Goal: Communication & Community: Answer question/provide support

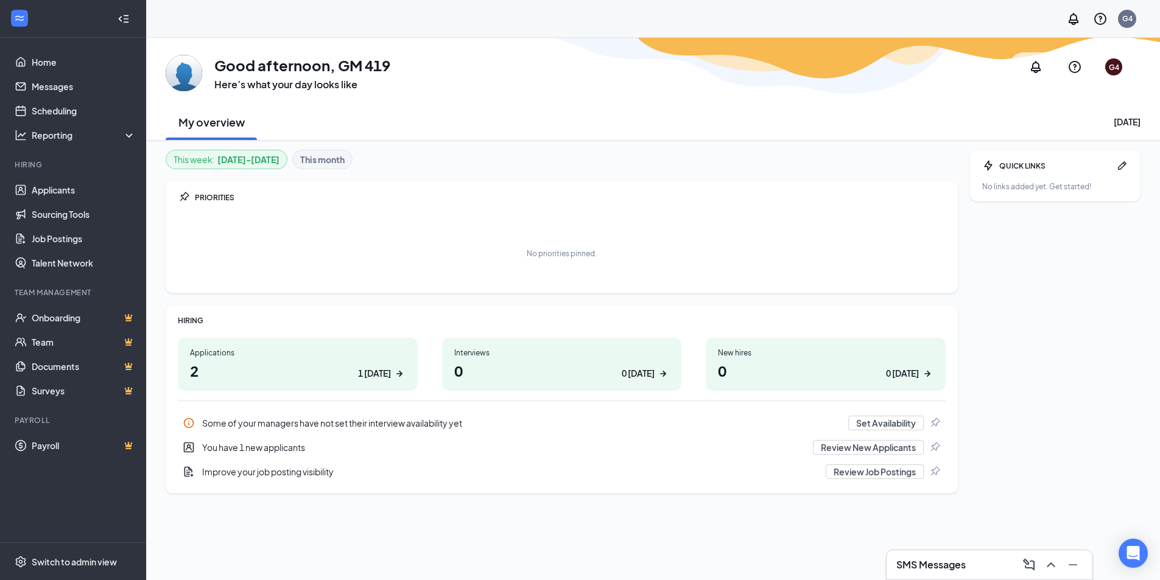
click at [303, 378] on h1 "2 1 today" at bounding box center [298, 371] width 216 height 21
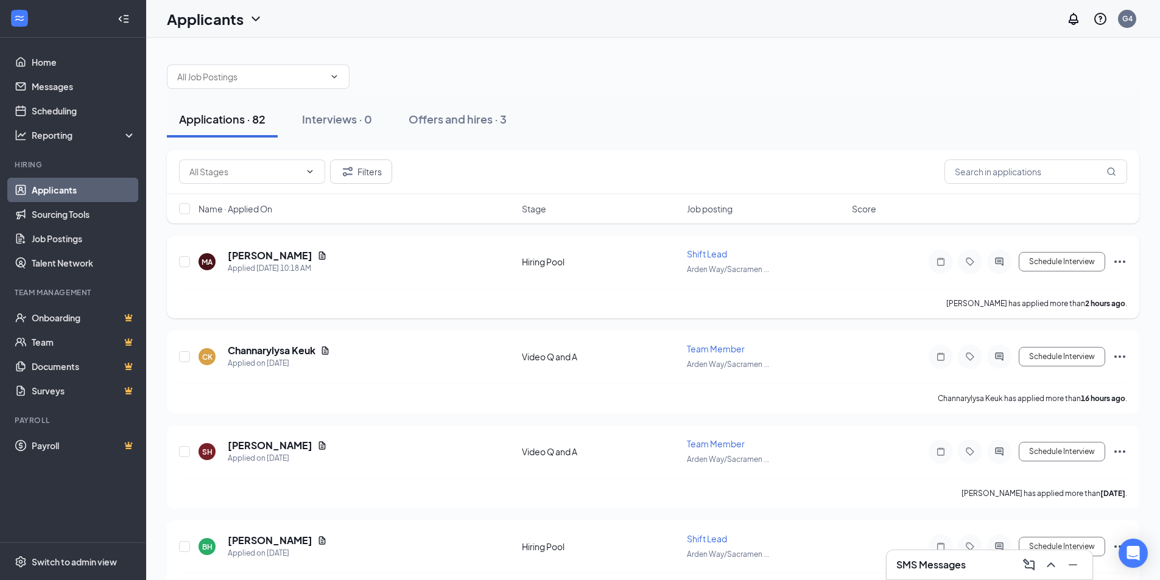
click at [1121, 262] on icon "Ellipses" at bounding box center [1120, 262] width 15 height 15
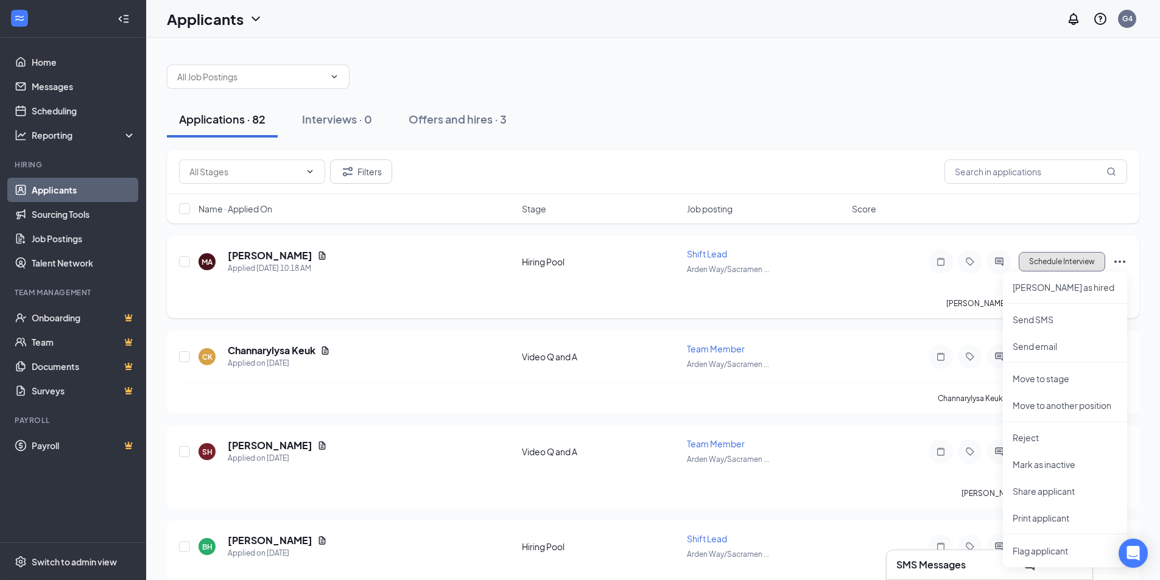
click at [1084, 256] on button "Schedule Interview" at bounding box center [1062, 261] width 86 height 19
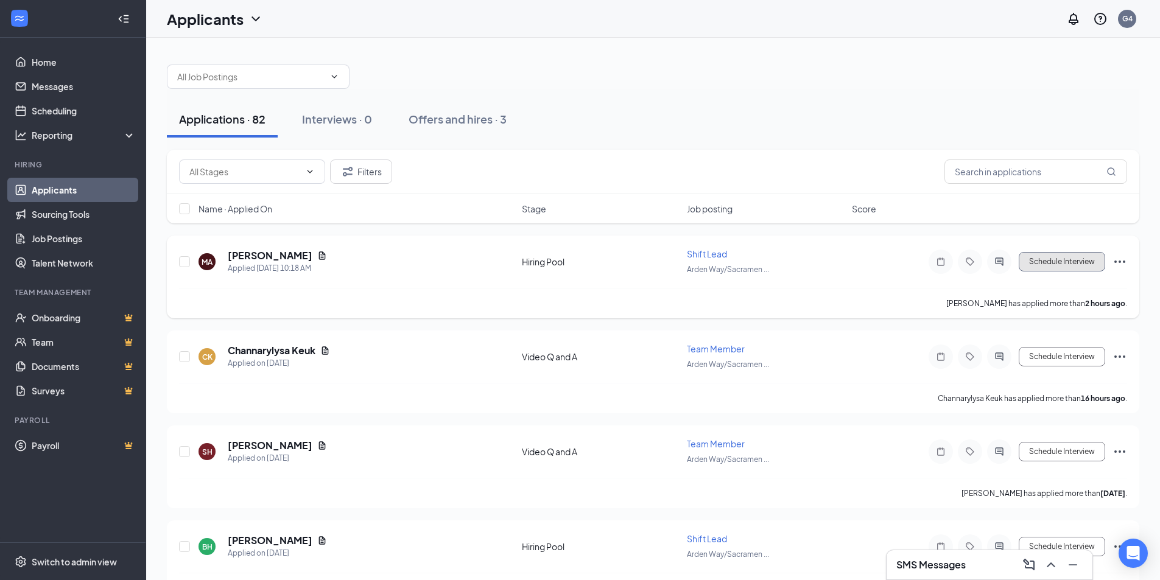
click at [1065, 265] on button "Schedule Interview" at bounding box center [1062, 261] width 86 height 19
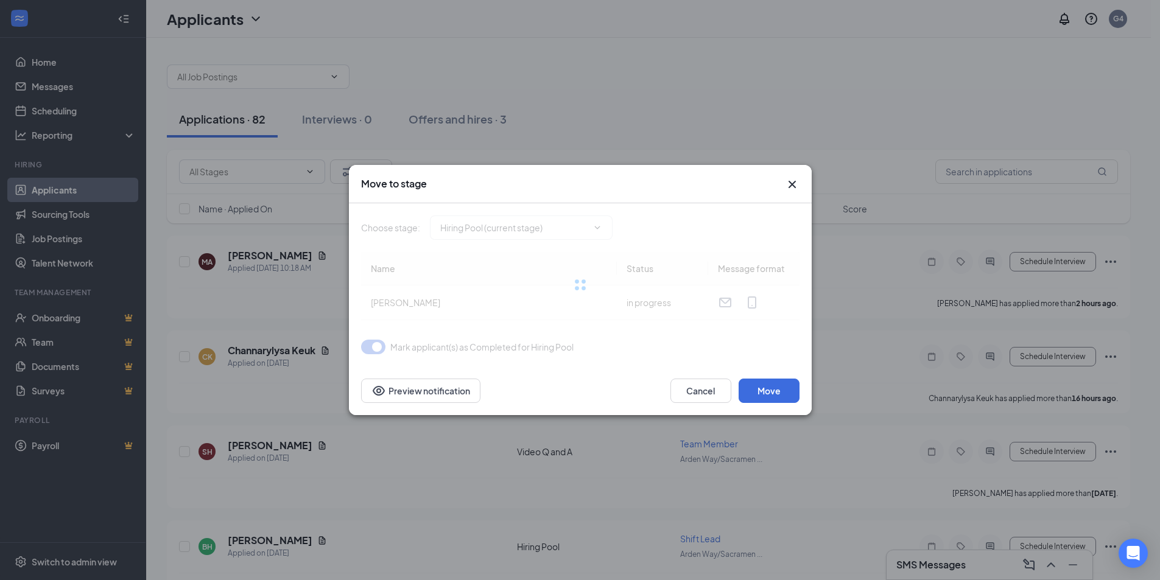
type input "Onsite Interview (next stage)"
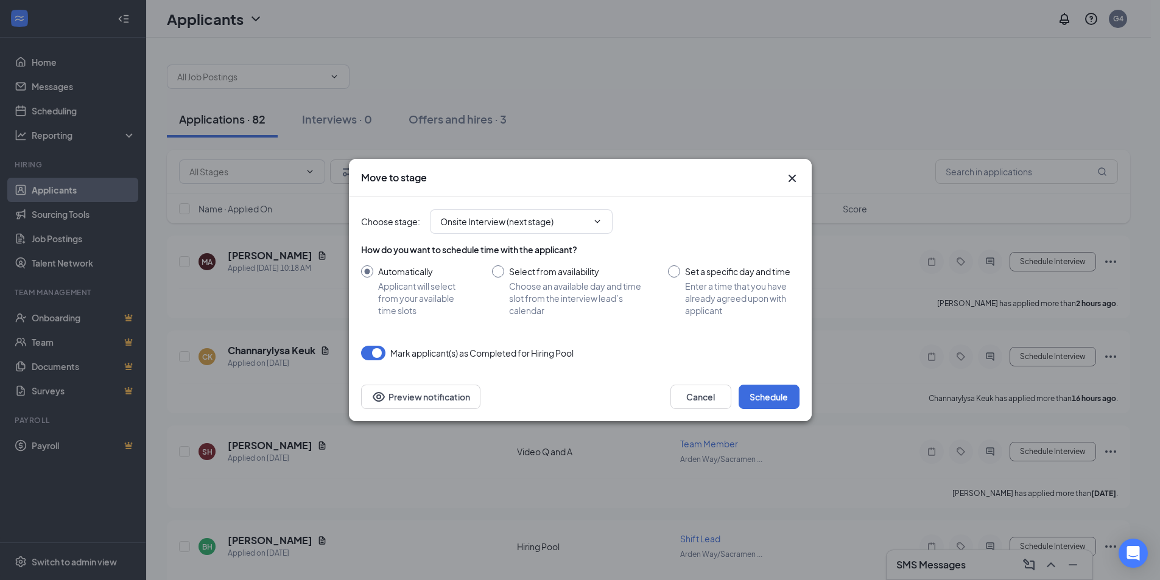
click at [791, 181] on icon "Cross" at bounding box center [792, 178] width 15 height 15
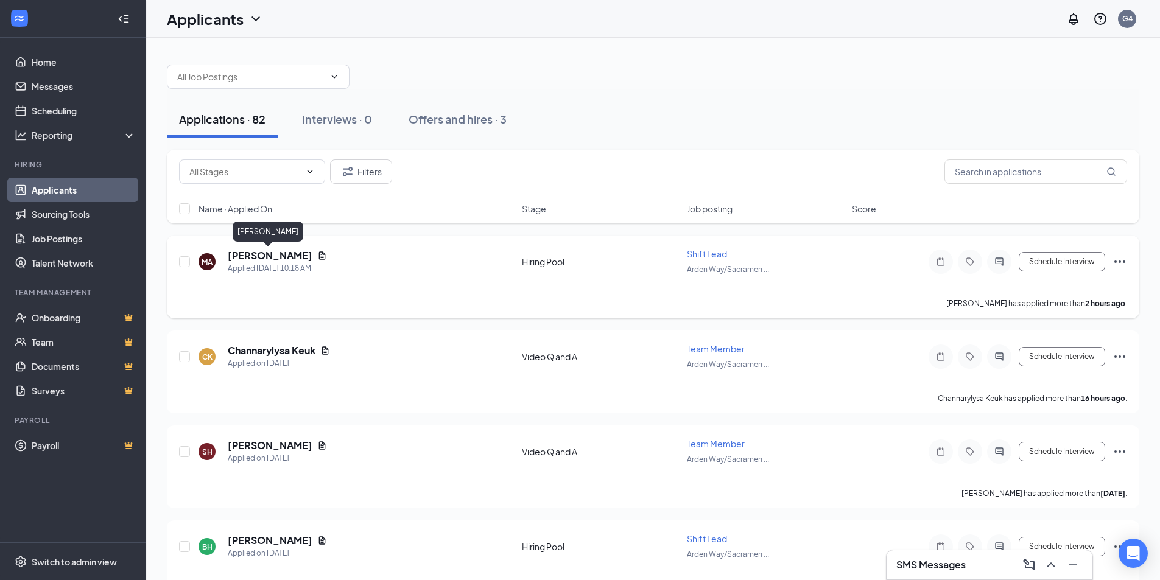
click at [263, 256] on h5 "[PERSON_NAME]" at bounding box center [270, 255] width 85 height 13
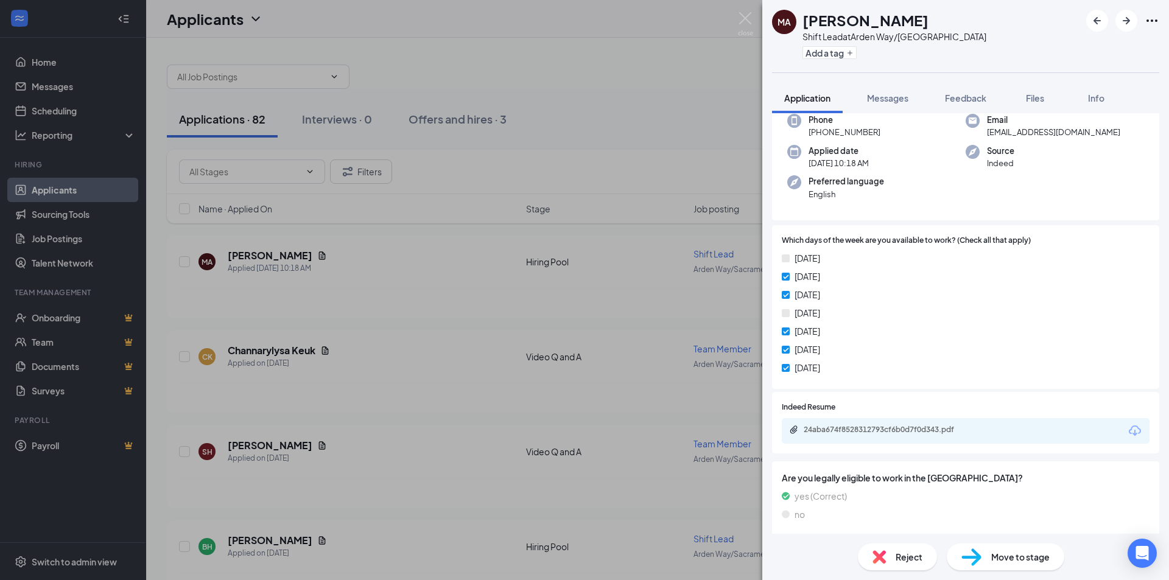
scroll to position [244, 0]
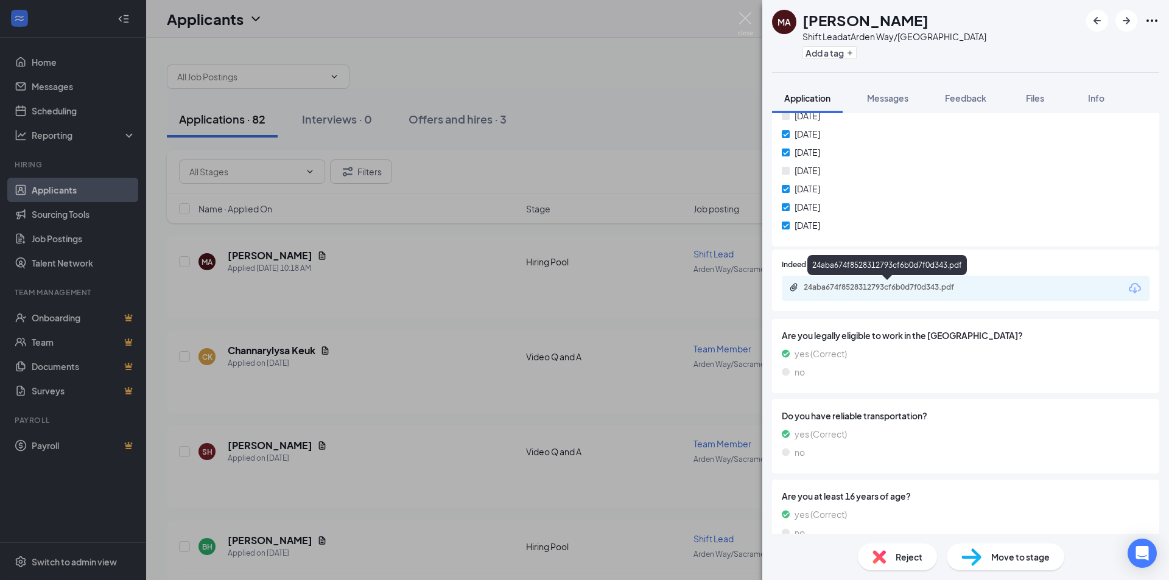
click at [895, 286] on div "24aba674f8528312793cf6b0d7f0d343.pdf" at bounding box center [889, 288] width 171 height 10
click at [885, 110] on button "Messages" at bounding box center [888, 98] width 66 height 30
click at [885, 96] on span "Messages" at bounding box center [887, 98] width 41 height 11
click at [887, 100] on span "Messages" at bounding box center [887, 98] width 41 height 11
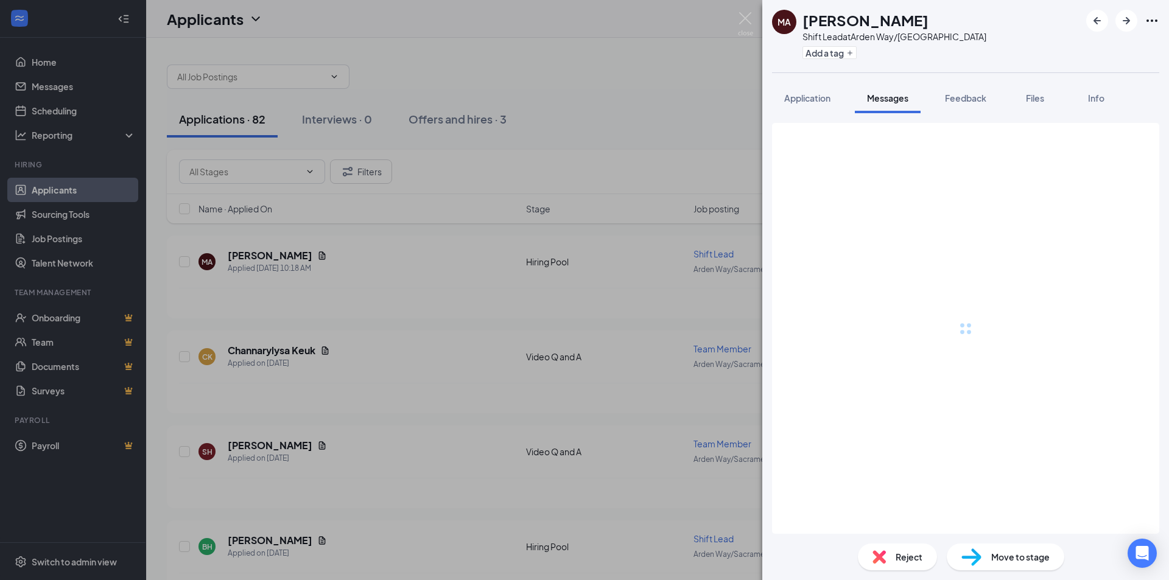
drag, startPoint x: 884, startPoint y: 103, endPoint x: 917, endPoint y: 401, distance: 299.6
click at [917, 97] on button "Messages" at bounding box center [888, 98] width 66 height 30
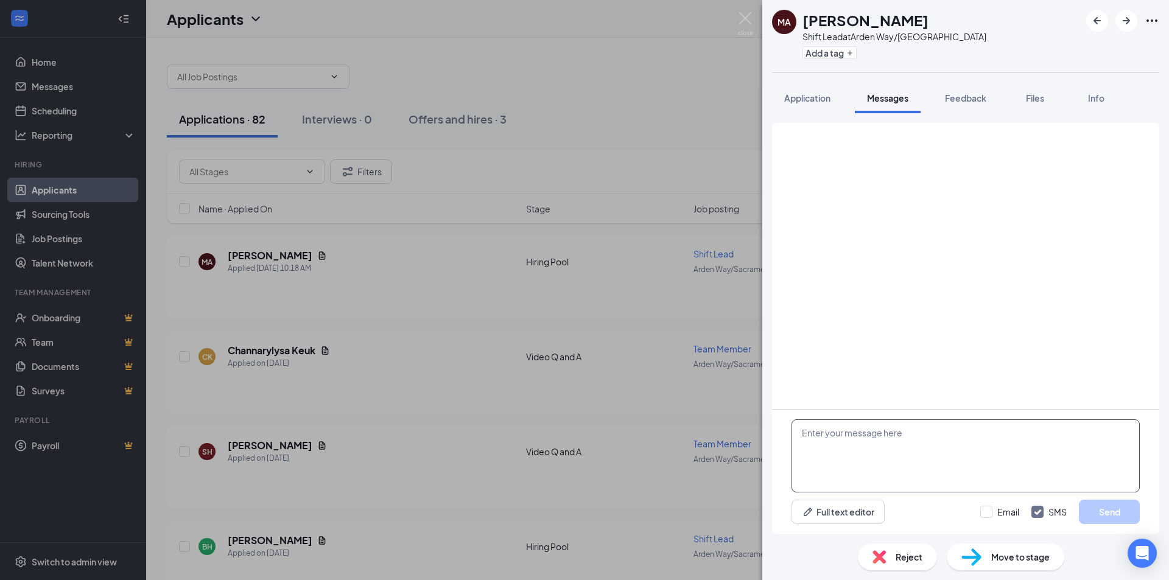
click at [852, 451] on textarea at bounding box center [966, 456] width 348 height 73
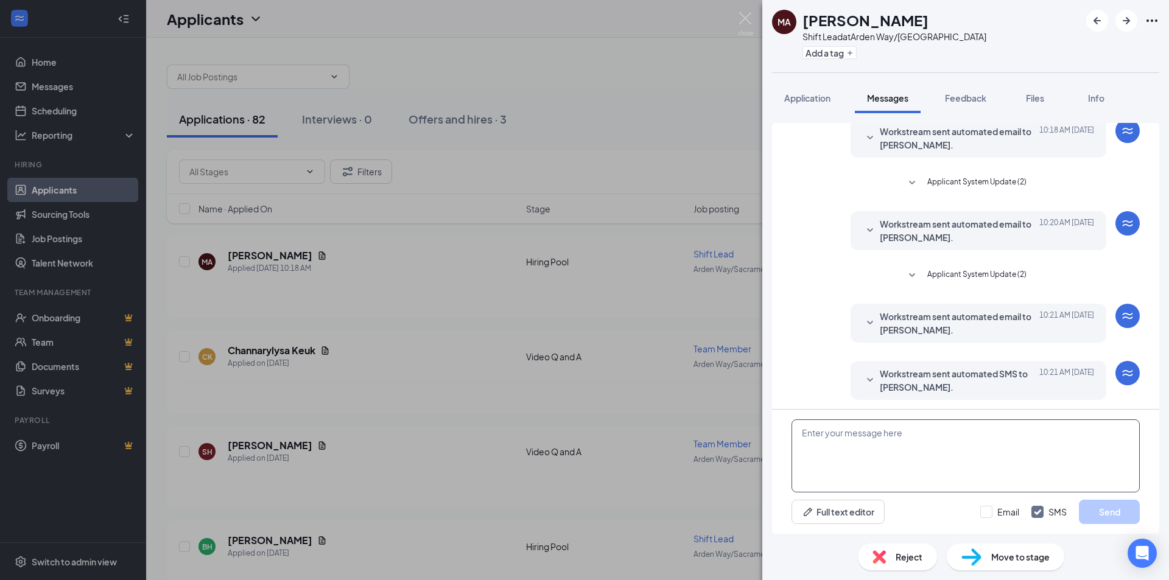
scroll to position [167, 0]
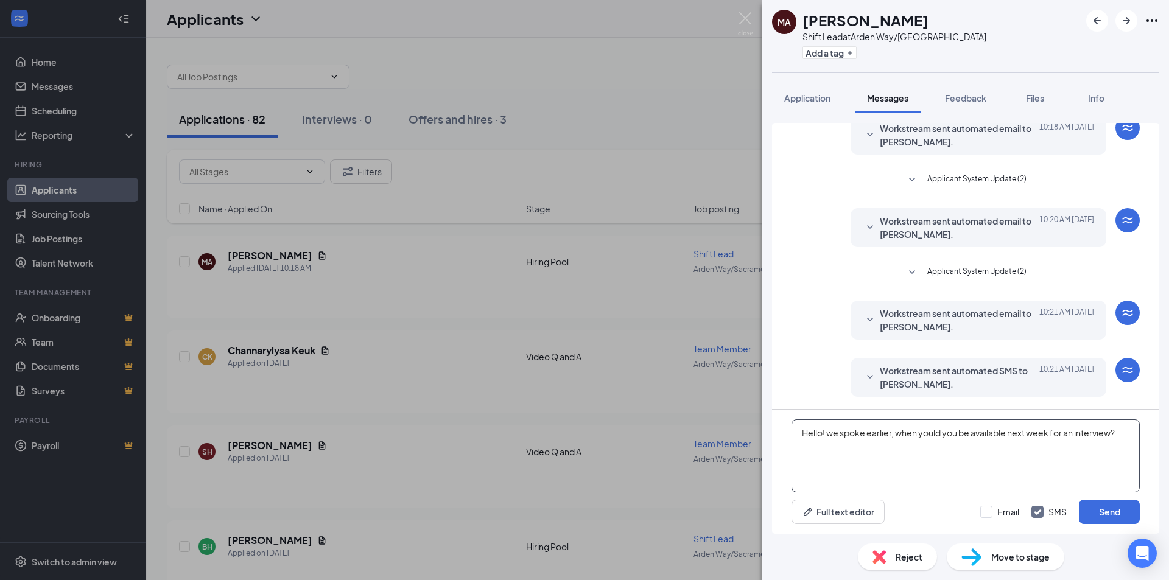
click at [905, 426] on textarea "Hello! we spoke earlier, when yould you be available next week for an interview?" at bounding box center [966, 456] width 348 height 73
click at [960, 432] on textarea "Hello! we spoke earlier, what days and timesare you available so I can schedule…" at bounding box center [966, 456] width 348 height 73
drag, startPoint x: 960, startPoint y: 432, endPoint x: 955, endPoint y: 473, distance: 40.5
click at [927, 482] on textarea "Hello! we spoke earlier, what days and timesare you available so I can schedule…" at bounding box center [966, 456] width 348 height 73
click at [976, 435] on textarea "Hello! we spoke earlier, what days and timesare you available so I can schedule…" at bounding box center [966, 456] width 348 height 73
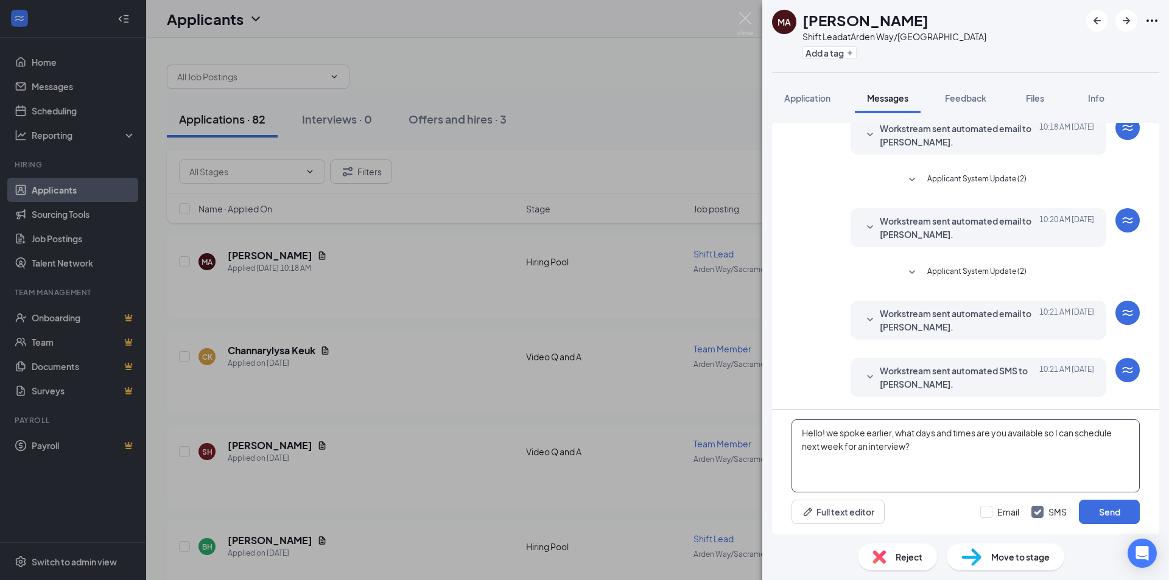
click at [1032, 435] on textarea "Hello! we spoke earlier, what days and times are you available so I can schedul…" at bounding box center [966, 456] width 348 height 73
drag, startPoint x: 843, startPoint y: 446, endPoint x: 805, endPoint y: 446, distance: 39.0
click at [805, 446] on textarea "Hello! we spoke earlier, what days and times are you available so I can schedul…" at bounding box center [966, 456] width 348 height 73
click at [876, 447] on textarea "Hello! we spoke earlier, what days and times are you available so I can schedul…" at bounding box center [966, 456] width 348 height 73
type textarea "Hello! we spoke earlier, what days and times are you available so I can schedul…"
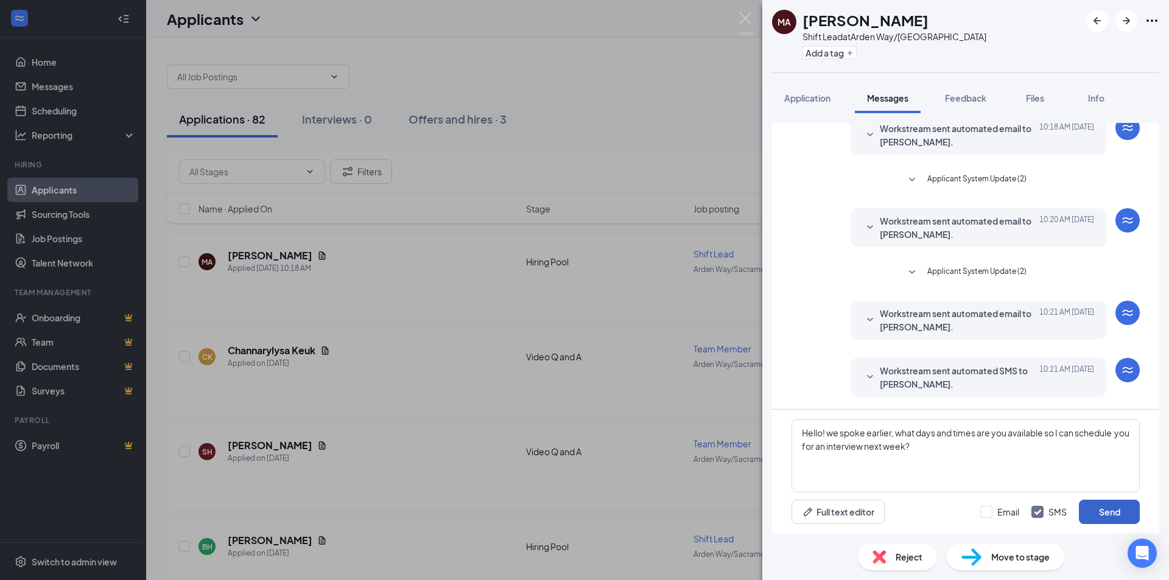
click at [1107, 509] on button "Send" at bounding box center [1109, 512] width 61 height 24
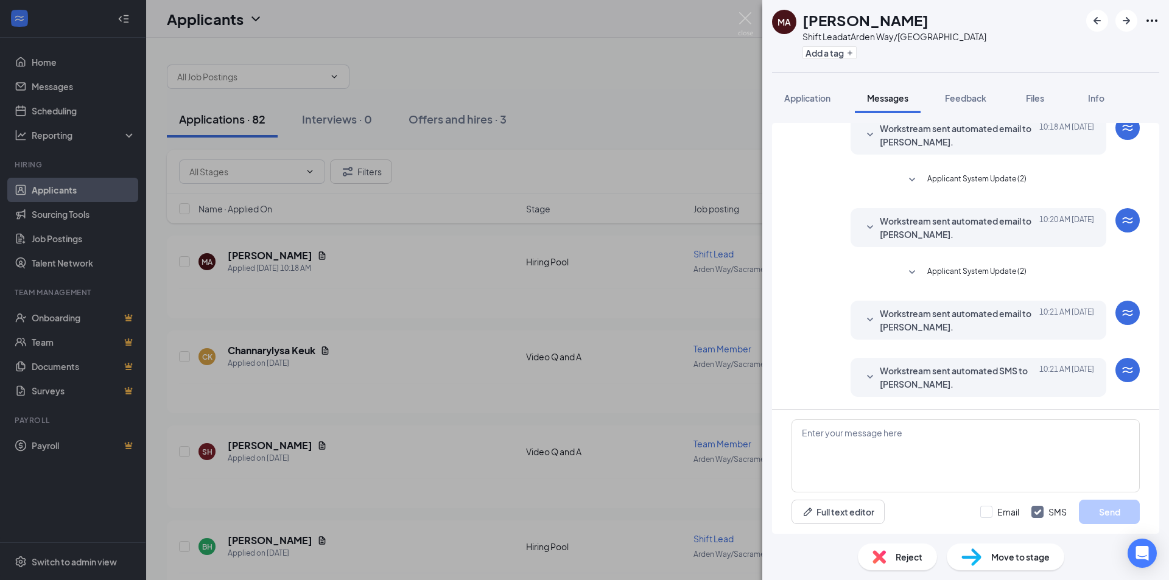
scroll to position [246, 0]
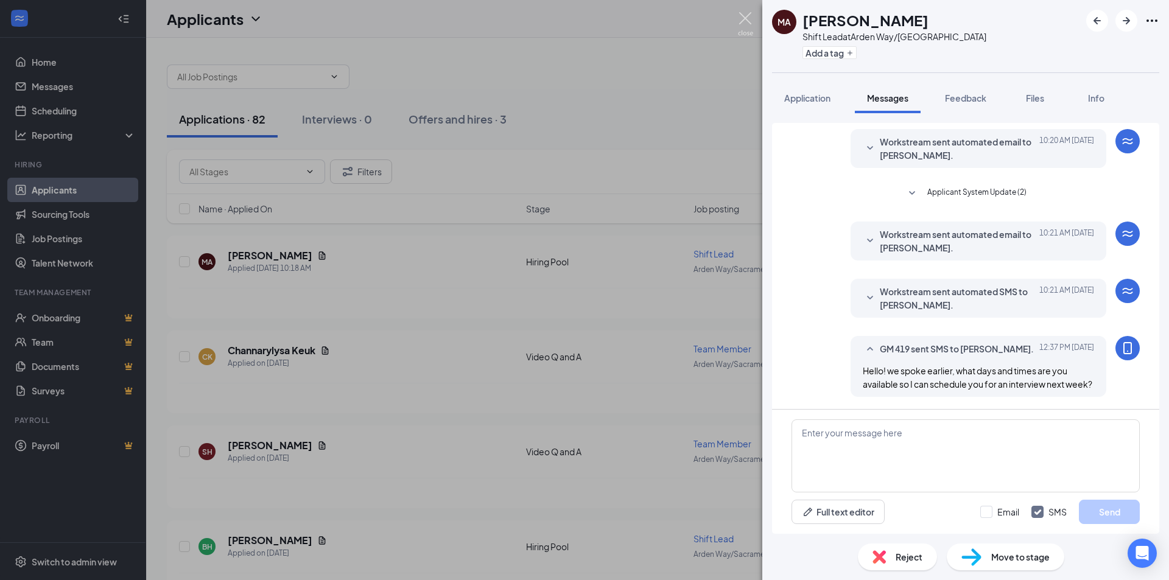
click at [745, 21] on img at bounding box center [745, 24] width 15 height 24
